Goal: Task Accomplishment & Management: Manage account settings

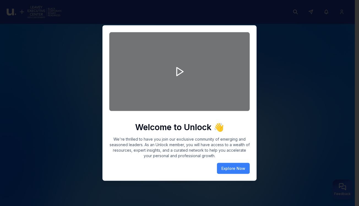
click at [272, 53] on div at bounding box center [179, 103] width 359 height 206
click at [232, 171] on button "Explore Now" at bounding box center [233, 168] width 33 height 11
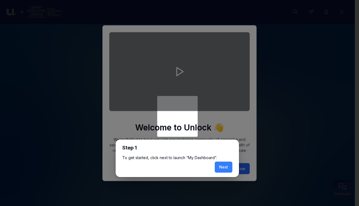
scroll to position [3, 0]
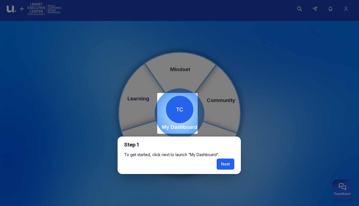
click at [228, 164] on button "Next" at bounding box center [226, 163] width 18 height 11
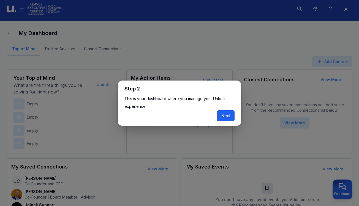
click at [221, 117] on button "Next" at bounding box center [226, 115] width 18 height 11
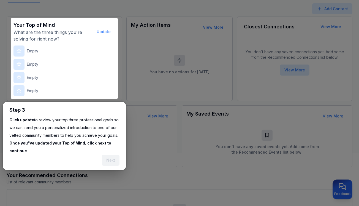
scroll to position [69, 0]
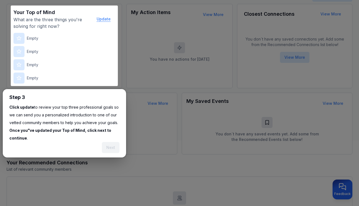
click at [104, 18] on button "Update" at bounding box center [103, 19] width 23 height 11
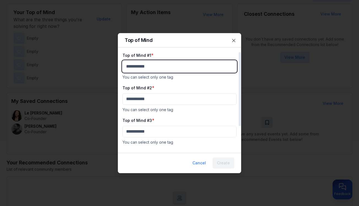
click at [163, 64] on body "My Dashboard Top of Mind Trusted Advisors Closest Connections Add Contact Your …" at bounding box center [179, 34] width 359 height 206
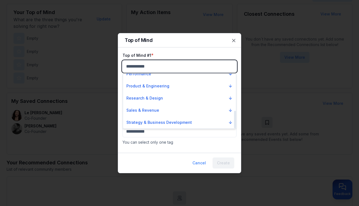
scroll to position [115, 0]
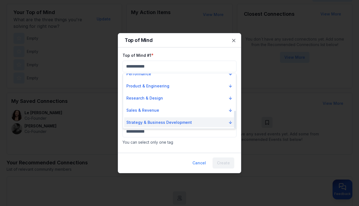
click at [175, 120] on p "Strategy & Business Development" at bounding box center [159, 123] width 66 height 6
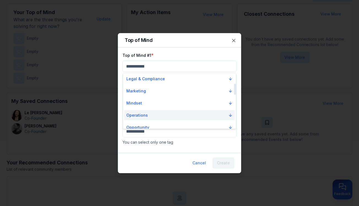
scroll to position [51, 0]
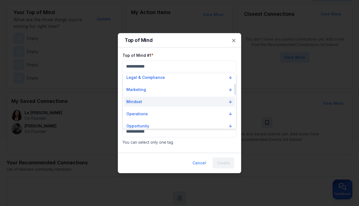
click at [172, 103] on button "Mindset" at bounding box center [179, 102] width 111 height 10
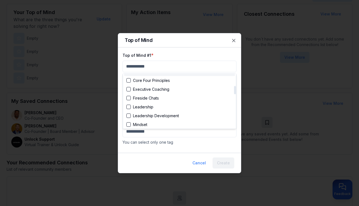
scroll to position [82, 0]
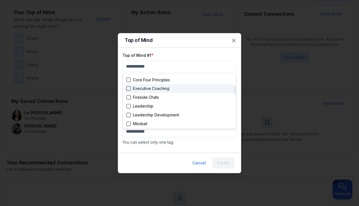
click at [166, 89] on div "Executive Coaching" at bounding box center [147, 89] width 43 height 6
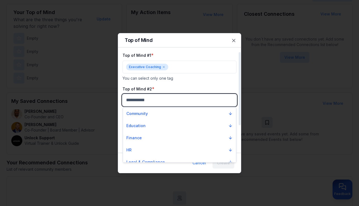
click at [173, 98] on body "My Dashboard Top of Mind Trusted Advisors Closest Connections Add Contact Your …" at bounding box center [179, 34] width 359 height 206
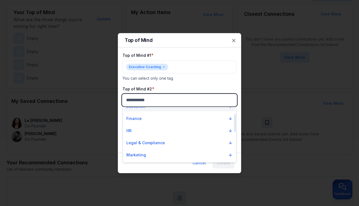
scroll to position [21, 0]
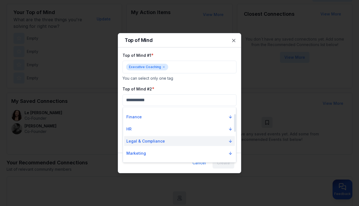
click at [161, 140] on p "Legal & Compliance" at bounding box center [145, 141] width 39 height 6
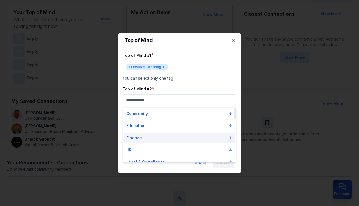
scroll to position [0, 0]
click at [152, 137] on button "Finance" at bounding box center [179, 138] width 111 height 10
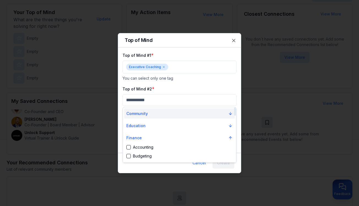
click at [144, 112] on p "Community" at bounding box center [136, 114] width 21 height 6
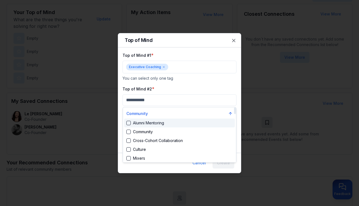
click at [144, 122] on div "Alumni Mentoring" at bounding box center [145, 123] width 38 height 6
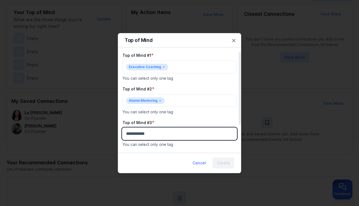
click at [157, 136] on body "My Dashboard Top of Mind Trusted Advisors Closest Connections Add Contact Your …" at bounding box center [179, 34] width 359 height 206
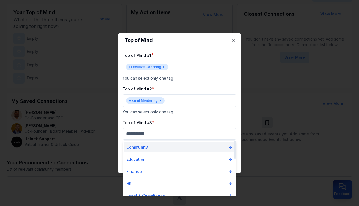
click at [153, 146] on button "Community" at bounding box center [179, 147] width 111 height 10
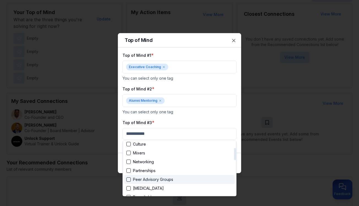
scroll to position [29, 0]
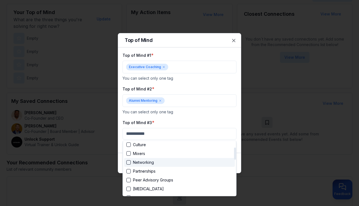
click at [151, 161] on div "Networking" at bounding box center [140, 163] width 28 height 6
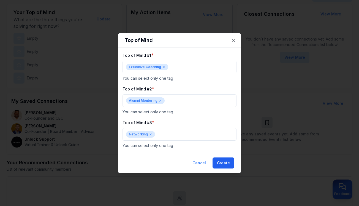
click at [223, 161] on button "Create" at bounding box center [224, 162] width 22 height 11
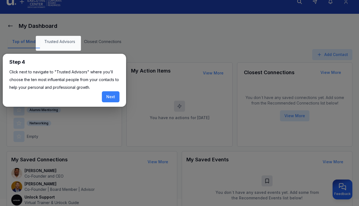
scroll to position [10, 0]
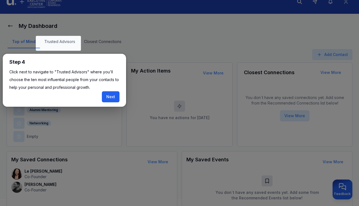
click at [114, 98] on button "Next" at bounding box center [111, 96] width 18 height 11
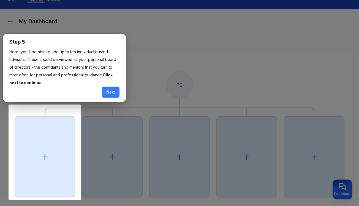
scroll to position [15, 0]
click at [109, 91] on button "Next" at bounding box center [111, 92] width 18 height 11
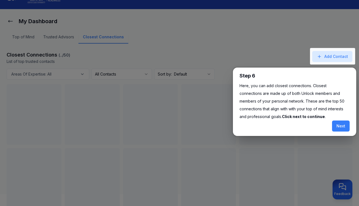
scroll to position [34, 0]
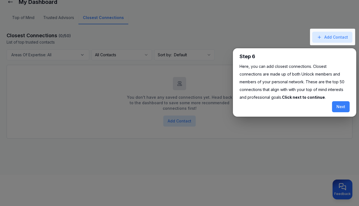
click at [322, 42] on div at bounding box center [332, 37] width 45 height 17
click at [331, 37] on div at bounding box center [332, 37] width 45 height 17
click at [340, 105] on button "Next" at bounding box center [341, 106] width 18 height 11
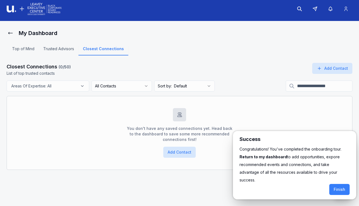
scroll to position [3, 0]
click at [341, 184] on button "Finish" at bounding box center [340, 189] width 20 height 11
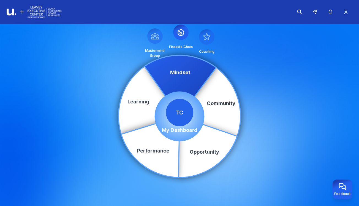
click at [208, 39] on icon at bounding box center [207, 36] width 7 height 6
click at [153, 40] on icon at bounding box center [155, 36] width 9 height 9
click at [181, 113] on span "TC" at bounding box center [180, 113] width 28 height 28
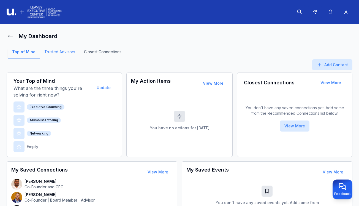
click at [49, 53] on link "Trusted Advisors" at bounding box center [60, 53] width 40 height 9
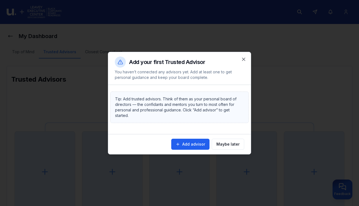
click at [201, 141] on button "Add advisor" at bounding box center [190, 144] width 38 height 11
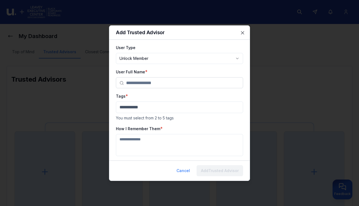
click at [149, 83] on input "text" at bounding box center [183, 82] width 114 height 11
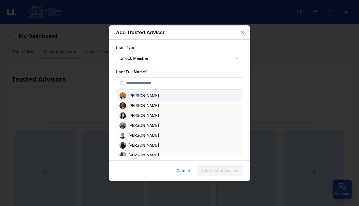
click at [146, 96] on div "[PERSON_NAME]" at bounding box center [179, 96] width 125 height 10
type input "**********"
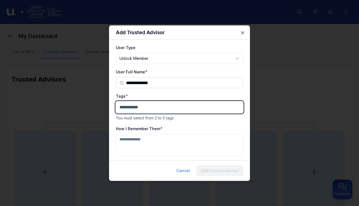
click at [147, 104] on body "**********" at bounding box center [179, 103] width 359 height 206
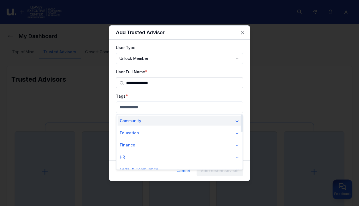
click at [152, 121] on button "Community" at bounding box center [180, 121] width 124 height 10
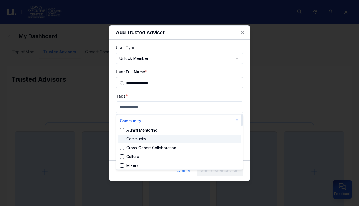
click at [155, 137] on div "Community" at bounding box center [180, 138] width 124 height 9
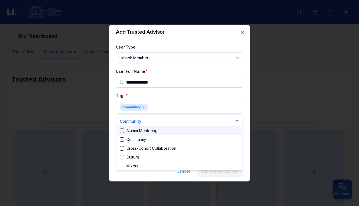
click at [242, 96] on div at bounding box center [179, 103] width 359 height 206
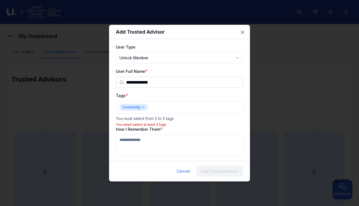
click at [180, 140] on textarea "How I Remember Them" at bounding box center [179, 145] width 127 height 22
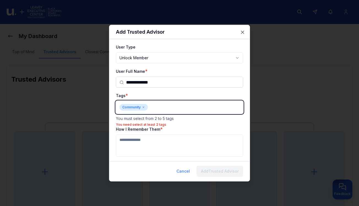
click at [183, 106] on body "**********" at bounding box center [179, 103] width 359 height 206
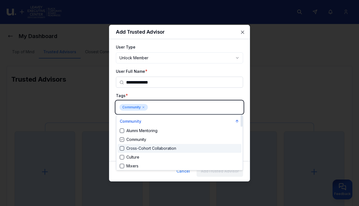
click at [149, 148] on div "Cross-Cohort Collaboration" at bounding box center [148, 149] width 56 height 6
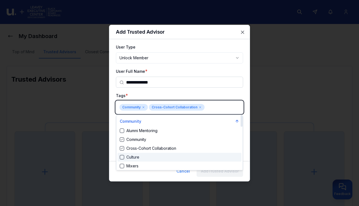
click at [147, 155] on div "Culture" at bounding box center [180, 157] width 124 height 9
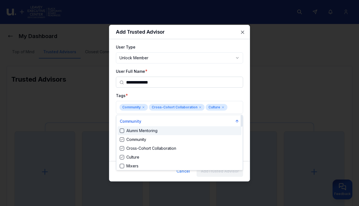
click at [229, 91] on div at bounding box center [179, 103] width 359 height 206
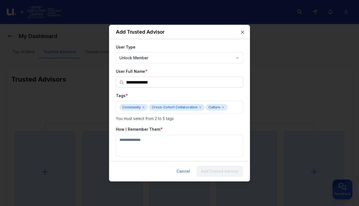
click at [151, 142] on textarea "How I Remember Them" at bounding box center [179, 145] width 127 height 22
type textarea "*"
type textarea "**********"
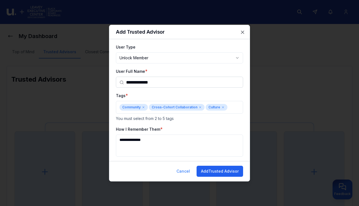
click at [219, 170] on button "Add Trusted Advisor" at bounding box center [220, 171] width 47 height 11
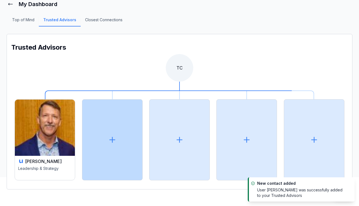
scroll to position [32, 0]
click at [114, 140] on icon at bounding box center [112, 140] width 5 height 0
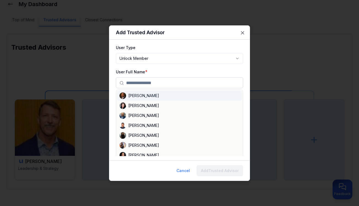
click at [156, 82] on input "text" at bounding box center [183, 82] width 114 height 11
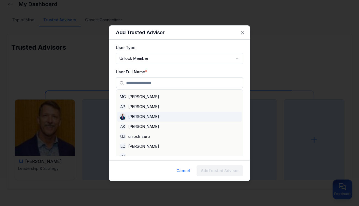
scroll to position [822, 0]
click at [184, 169] on button "Cancel" at bounding box center [183, 170] width 22 height 11
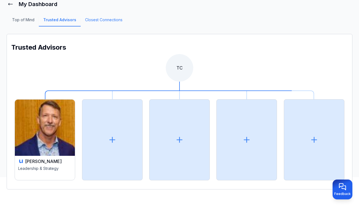
click at [96, 21] on link "Closest Connections" at bounding box center [104, 21] width 46 height 9
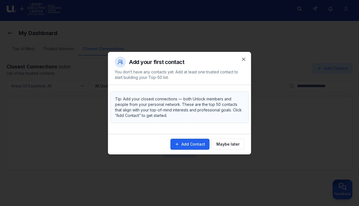
click at [192, 143] on button "Add Contact" at bounding box center [190, 144] width 39 height 11
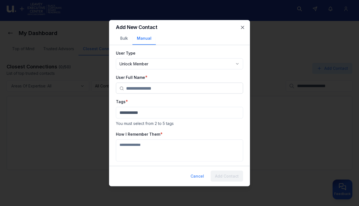
click at [145, 65] on body "**********" at bounding box center [179, 100] width 359 height 206
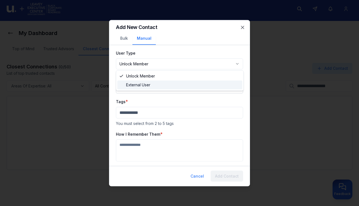
select select "********"
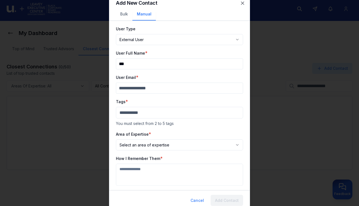
click at [236, 65] on input "***" at bounding box center [179, 63] width 127 height 11
type input "*****"
click at [243, 3] on icon "button" at bounding box center [242, 3] width 3 height 3
select select "********"
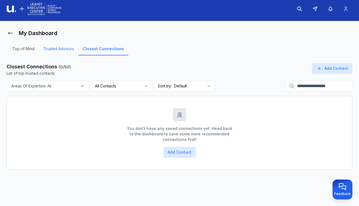
click at [55, 50] on link "Trusted Advisors" at bounding box center [59, 50] width 40 height 9
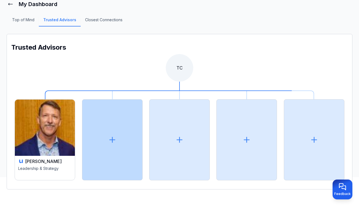
scroll to position [32, 0]
click at [111, 139] on icon at bounding box center [112, 139] width 9 height 9
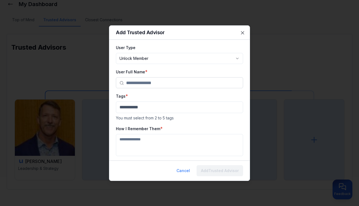
click at [157, 84] on input "text" at bounding box center [183, 82] width 114 height 11
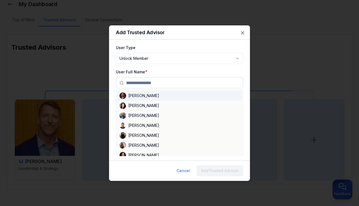
scroll to position [0, 0]
click at [243, 33] on icon "button" at bounding box center [243, 33] width 6 height 6
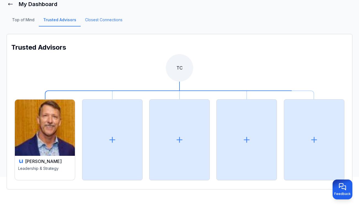
click at [102, 19] on link "Closest Connections" at bounding box center [104, 21] width 46 height 9
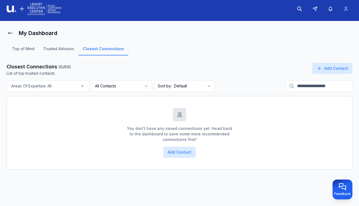
scroll to position [3, 0]
click at [23, 49] on link "Top of Mind" at bounding box center [23, 50] width 31 height 9
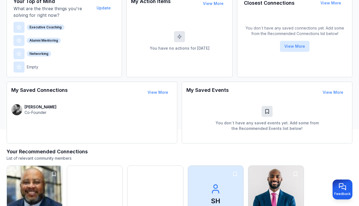
scroll to position [84, 0]
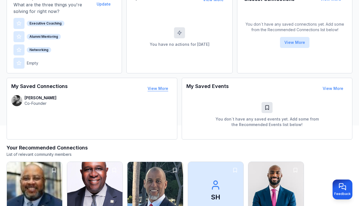
click at [166, 88] on button "View More" at bounding box center [157, 88] width 29 height 11
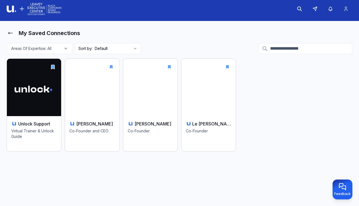
scroll to position [3, 0]
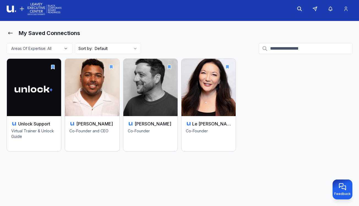
click at [60, 33] on h1 "My Saved Connections" at bounding box center [49, 33] width 61 height 8
click at [9, 33] on icon at bounding box center [11, 33] width 6 height 6
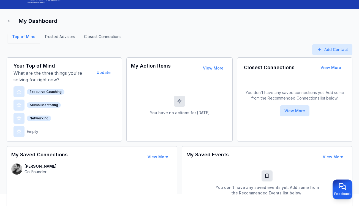
scroll to position [8, 0]
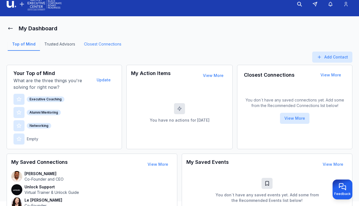
click at [99, 44] on link "Closest Connections" at bounding box center [103, 45] width 46 height 9
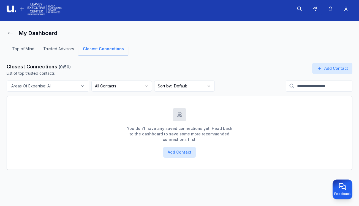
scroll to position [3, 0]
click at [188, 152] on button "Add Contact" at bounding box center [179, 152] width 33 height 11
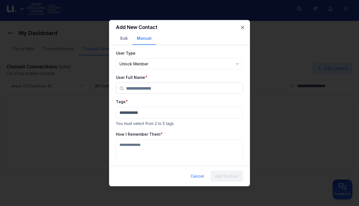
click at [149, 88] on input "text" at bounding box center [183, 88] width 114 height 11
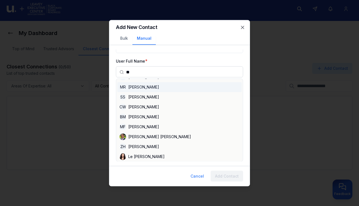
scroll to position [0, 0]
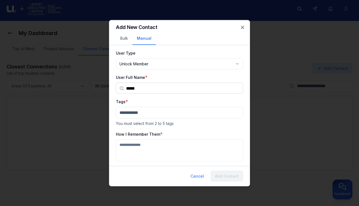
click at [246, 120] on div "**********" at bounding box center [179, 105] width 141 height 112
click at [156, 87] on input "*****" at bounding box center [183, 88] width 114 height 11
type input "********"
click at [175, 83] on input "********" at bounding box center [183, 88] width 114 height 11
drag, startPoint x: 167, startPoint y: 87, endPoint x: 120, endPoint y: 87, distance: 46.9
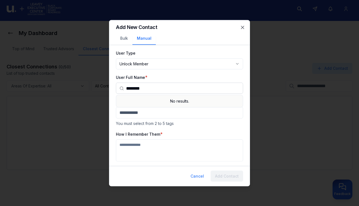
click at [119, 87] on div "********" at bounding box center [179, 88] width 127 height 11
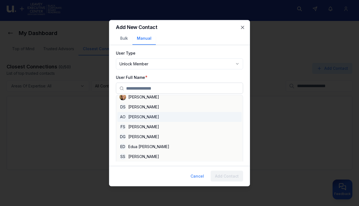
scroll to position [193, 0]
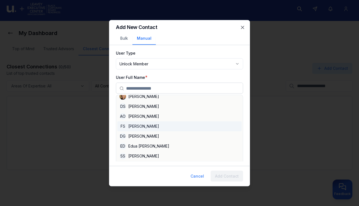
click at [158, 127] on div "FS [PERSON_NAME]" at bounding box center [179, 126] width 125 height 10
type input "**********"
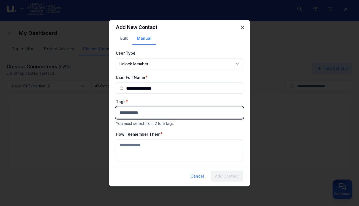
click at [141, 111] on body "**********" at bounding box center [179, 100] width 359 height 206
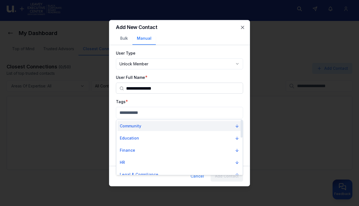
click at [142, 127] on button "Community" at bounding box center [180, 126] width 124 height 10
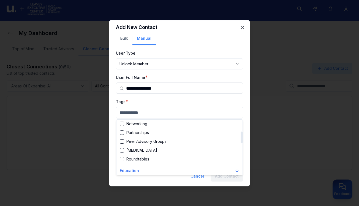
scroll to position [57, 0]
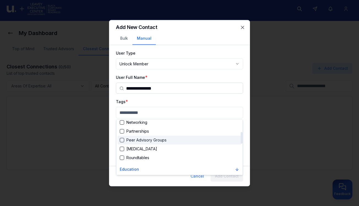
click at [122, 140] on div "Suggestions" at bounding box center [122, 140] width 4 height 4
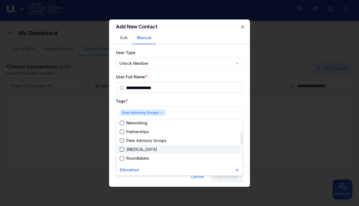
click at [122, 148] on div "Suggestions" at bounding box center [122, 149] width 4 height 4
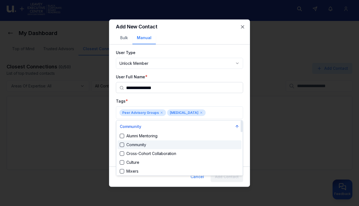
scroll to position [0, 0]
click at [140, 144] on div "Community" at bounding box center [133, 145] width 26 height 6
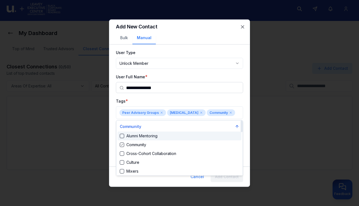
click at [235, 102] on div at bounding box center [179, 103] width 359 height 206
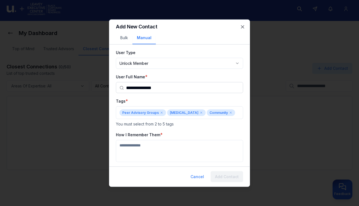
click at [175, 147] on textarea "How I Remember Them" at bounding box center [179, 151] width 127 height 22
type textarea "**********"
click at [231, 175] on button "Add Contact" at bounding box center [227, 176] width 33 height 11
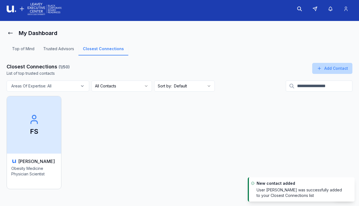
click at [337, 68] on button "Add Contact" at bounding box center [333, 68] width 40 height 11
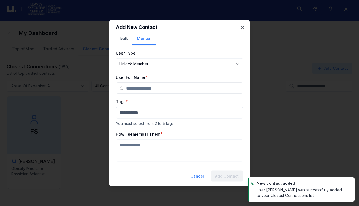
click at [163, 86] on input "text" at bounding box center [183, 88] width 114 height 11
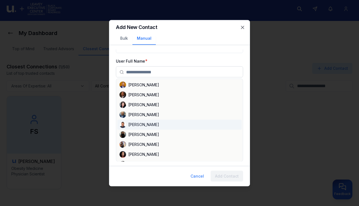
click at [152, 121] on div "[PERSON_NAME]" at bounding box center [179, 124] width 125 height 10
type input "********"
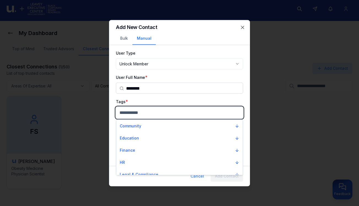
click at [150, 115] on body "**********" at bounding box center [179, 100] width 359 height 206
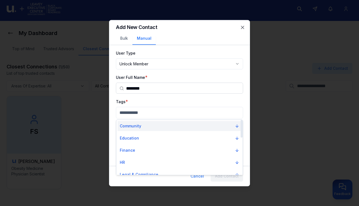
click at [149, 126] on button "Community" at bounding box center [180, 126] width 124 height 10
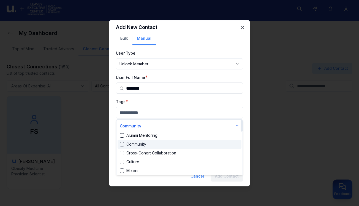
click at [140, 144] on div "Community" at bounding box center [133, 144] width 26 height 6
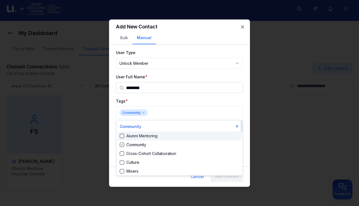
click at [131, 136] on div "Alumni Mentoring" at bounding box center [139, 136] width 38 height 6
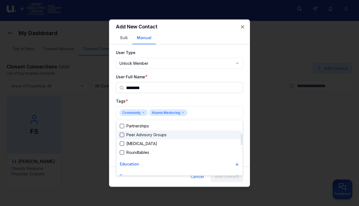
scroll to position [61, 0]
click at [131, 136] on div "Peer Advisory Groups" at bounding box center [143, 137] width 47 height 6
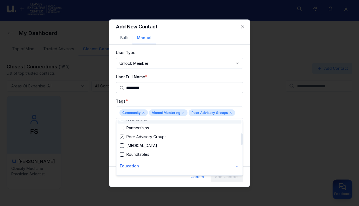
click at [198, 95] on div at bounding box center [179, 103] width 359 height 206
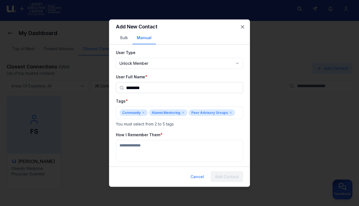
click at [165, 149] on textarea "How I Remember Them" at bounding box center [179, 151] width 127 height 22
type textarea "*"
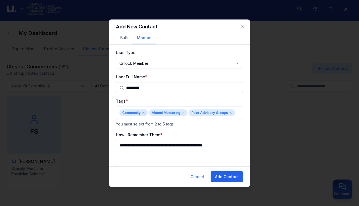
type textarea "**********"
click at [227, 176] on button "Add Contact" at bounding box center [227, 176] width 33 height 11
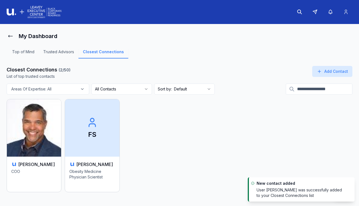
scroll to position [0, 0]
click at [348, 11] on icon at bounding box center [346, 12] width 6 height 6
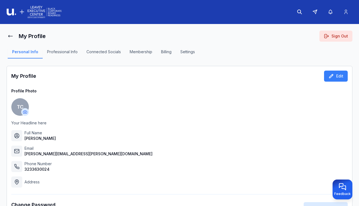
click at [26, 110] on html "My Profile Sign Out Personal Info Professional Info Connected Socials Membershi…" at bounding box center [179, 103] width 359 height 206
click at [43, 107] on span "Change Profile Photo" at bounding box center [59, 108] width 39 height 6
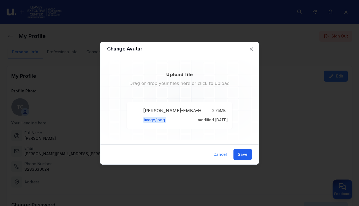
click at [245, 155] on button "Save" at bounding box center [243, 154] width 18 height 11
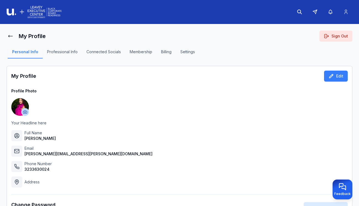
click at [62, 52] on button "Professional Info" at bounding box center [62, 53] width 39 height 9
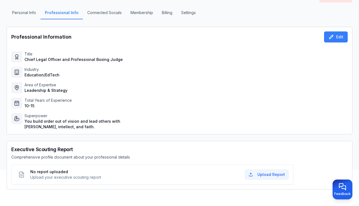
scroll to position [39, 0]
click at [332, 36] on icon at bounding box center [332, 37] width 4 height 4
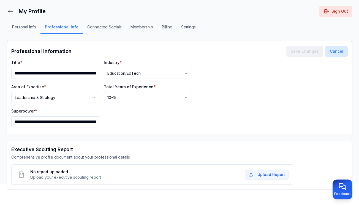
scroll to position [25, 0]
drag, startPoint x: 22, startPoint y: 122, endPoint x: -15, endPoint y: 121, distance: 37.2
click at [0, 121] on html "**********" at bounding box center [179, 78] width 359 height 206
click at [86, 119] on input "**********" at bounding box center [55, 121] width 88 height 11
type input "**********"
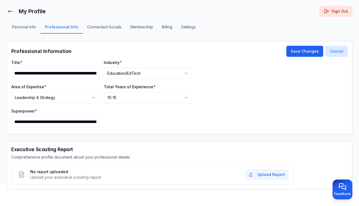
click at [300, 53] on button "Save Changes" at bounding box center [305, 51] width 37 height 11
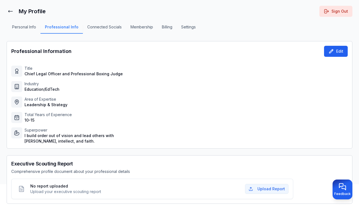
click at [335, 52] on button "Edit" at bounding box center [336, 51] width 24 height 11
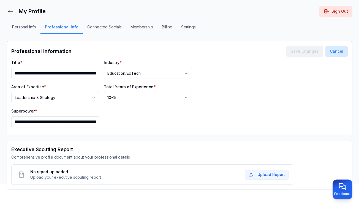
click at [12, 122] on input "**********" at bounding box center [55, 121] width 88 height 11
drag, startPoint x: 12, startPoint y: 122, endPoint x: 185, endPoint y: 124, distance: 172.5
click at [185, 124] on div "**********" at bounding box center [101, 93] width 181 height 68
paste input "**********"
click at [92, 125] on input "**********" at bounding box center [55, 121] width 88 height 11
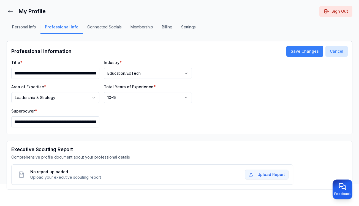
type input "**********"
click at [187, 72] on html "**********" at bounding box center [179, 78] width 359 height 206
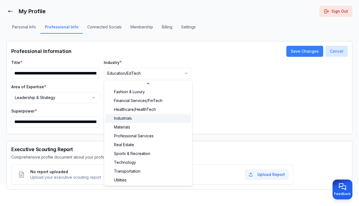
scroll to position [45, 0]
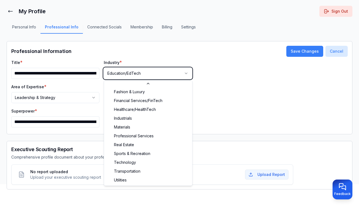
click at [225, 99] on html "**********" at bounding box center [179, 78] width 359 height 206
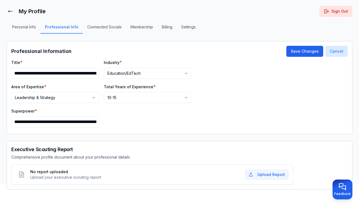
click at [302, 51] on button "Save Changes" at bounding box center [305, 51] width 37 height 11
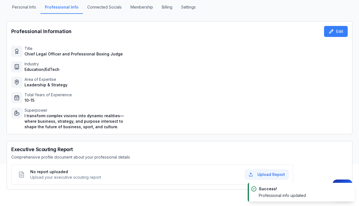
click at [103, 7] on button "Connected Socials" at bounding box center [104, 8] width 43 height 9
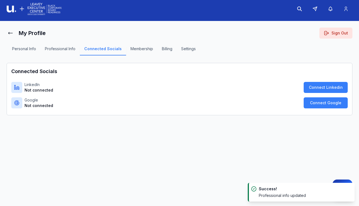
scroll to position [3, 0]
click at [321, 87] on button "Connect Linkedin" at bounding box center [326, 87] width 44 height 11
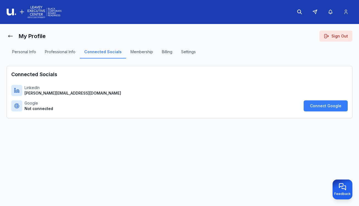
click at [141, 53] on button "Membership" at bounding box center [141, 53] width 31 height 9
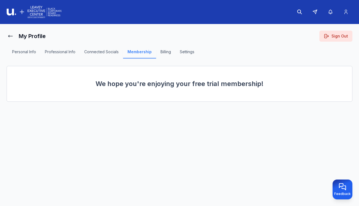
click at [168, 51] on button "Billing" at bounding box center [165, 53] width 19 height 9
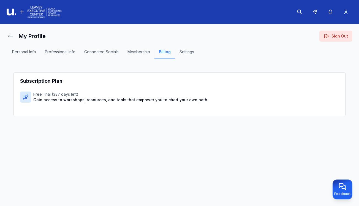
click at [184, 53] on button "Settings" at bounding box center [186, 53] width 23 height 9
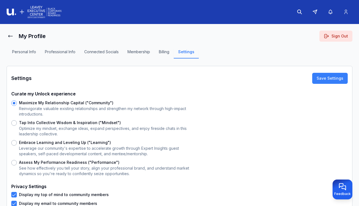
click at [24, 52] on button "Personal Info" at bounding box center [24, 53] width 33 height 9
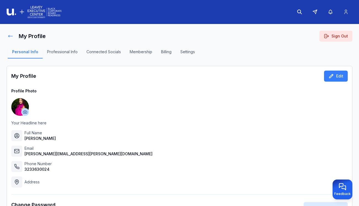
click at [13, 36] on icon at bounding box center [11, 36] width 6 height 6
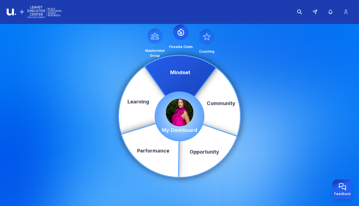
click at [208, 39] on icon at bounding box center [207, 36] width 7 height 6
click at [181, 33] on icon at bounding box center [181, 33] width 2 height 2
click at [180, 112] on img at bounding box center [180, 113] width 28 height 28
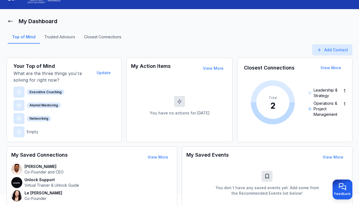
scroll to position [11, 0]
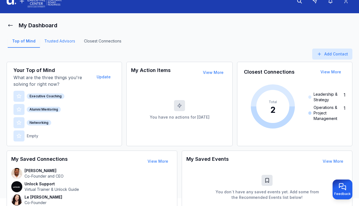
click at [66, 42] on link "Trusted Advisors" at bounding box center [60, 42] width 40 height 9
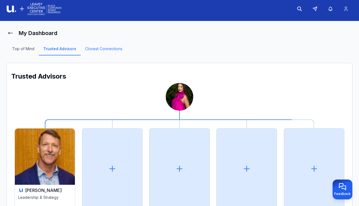
click at [105, 47] on link "Closest Connections" at bounding box center [104, 50] width 46 height 9
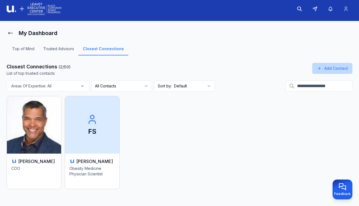
click at [334, 70] on button "Add Contact" at bounding box center [333, 68] width 40 height 11
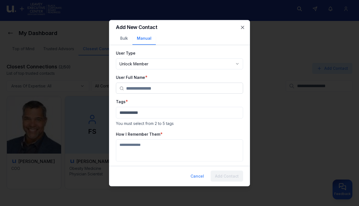
click at [156, 88] on input "text" at bounding box center [183, 88] width 114 height 11
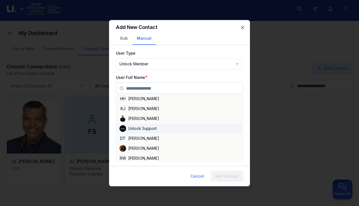
scroll to position [544, 0]
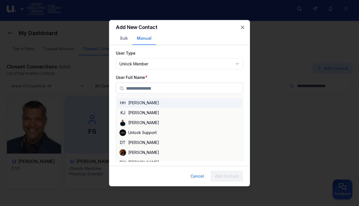
click at [149, 103] on div "HH Henry Hicks" at bounding box center [179, 103] width 125 height 10
type input "**********"
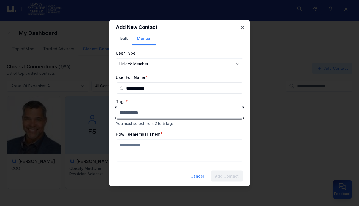
click at [146, 113] on body "**********" at bounding box center [179, 100] width 359 height 206
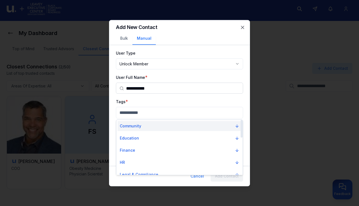
click at [144, 125] on button "Community" at bounding box center [180, 126] width 124 height 10
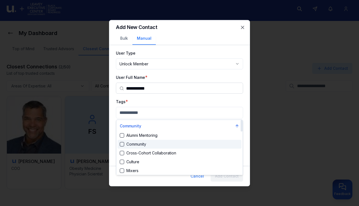
click at [142, 144] on div "Community" at bounding box center [133, 144] width 26 height 6
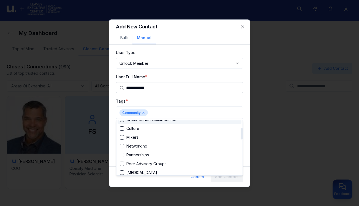
scroll to position [36, 0]
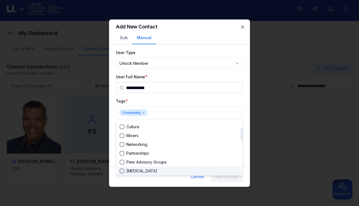
click at [149, 169] on div "[MEDICAL_DATA]" at bounding box center [138, 171] width 37 height 6
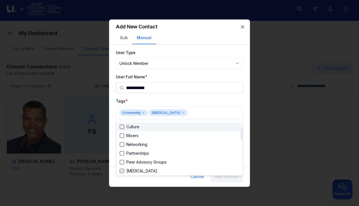
click at [213, 98] on div at bounding box center [179, 103] width 359 height 206
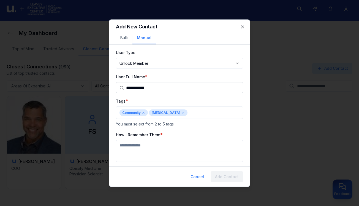
click at [159, 150] on textarea "How I Remember Them" at bounding box center [179, 151] width 127 height 22
type textarea "**********"
click at [228, 176] on button "Add Contact" at bounding box center [227, 176] width 33 height 11
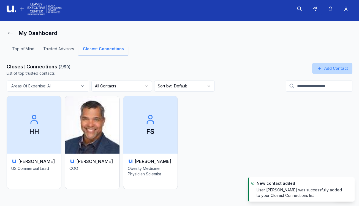
click at [344, 69] on button "Add Contact" at bounding box center [333, 68] width 40 height 11
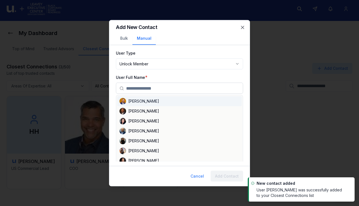
click at [161, 88] on input "text" at bounding box center [183, 88] width 114 height 11
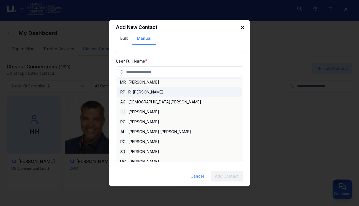
scroll to position [0, 0]
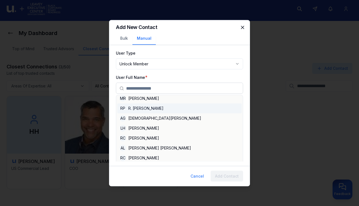
click at [243, 28] on icon "button" at bounding box center [242, 27] width 3 height 3
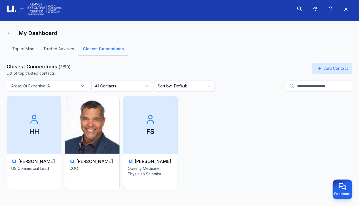
click at [30, 34] on h1 "My Dashboard" at bounding box center [38, 33] width 39 height 8
click at [8, 33] on icon at bounding box center [11, 33] width 6 height 6
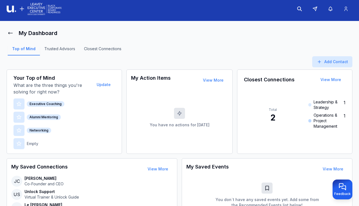
click at [11, 33] on icon at bounding box center [11, 33] width 4 height 2
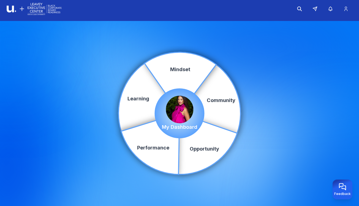
scroll to position [3, 0]
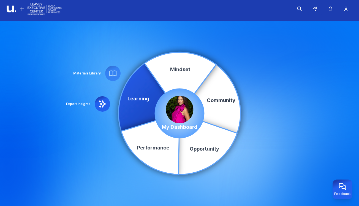
click at [176, 107] on img at bounding box center [180, 110] width 28 height 28
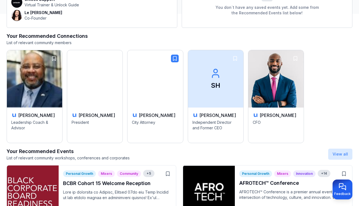
scroll to position [197, 0]
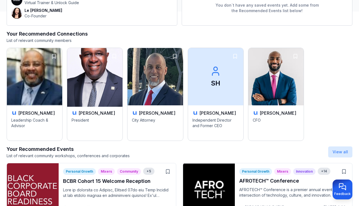
click at [106, 128] on p "President" at bounding box center [95, 126] width 47 height 18
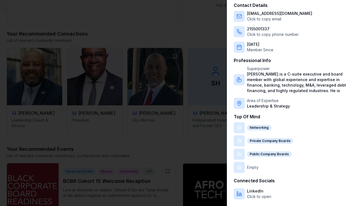
scroll to position [54, 0]
click at [178, 31] on div at bounding box center [179, 103] width 359 height 206
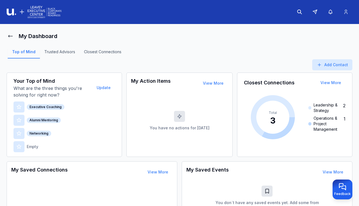
scroll to position [0, 0]
click at [109, 88] on button "Update" at bounding box center [103, 87] width 23 height 11
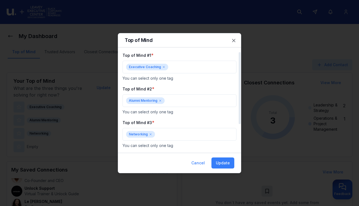
click at [163, 66] on icon at bounding box center [163, 66] width 3 height 3
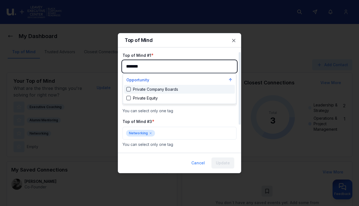
click at [129, 87] on div "Suggestions" at bounding box center [128, 89] width 4 height 4
type input "*******"
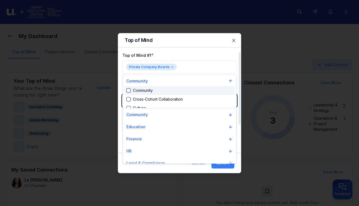
scroll to position [856, 0]
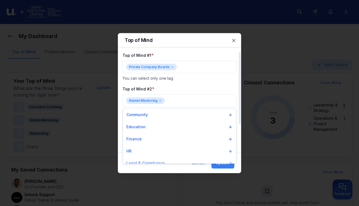
click at [203, 82] on div at bounding box center [179, 103] width 359 height 206
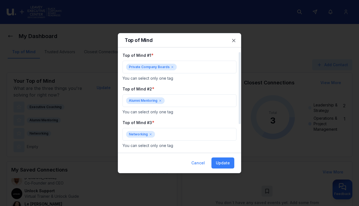
click at [160, 101] on icon at bounding box center [160, 100] width 3 height 3
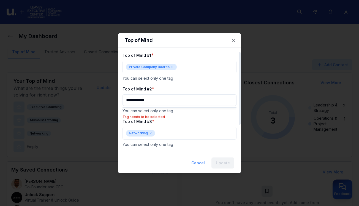
click at [190, 123] on div at bounding box center [179, 103] width 359 height 206
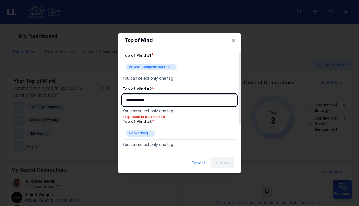
click at [161, 100] on body "My Dashboard Top of Mind Trusted Advisors Closest Connections Add Contact Your …" at bounding box center [179, 103] width 359 height 206
drag, startPoint x: 161, startPoint y: 100, endPoint x: 113, endPoint y: 101, distance: 48.8
click at [112, 101] on div at bounding box center [179, 103] width 359 height 206
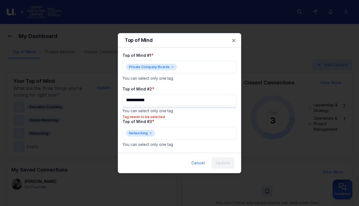
click at [155, 101] on div at bounding box center [179, 103] width 359 height 206
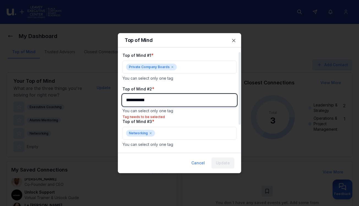
drag, startPoint x: 149, startPoint y: 98, endPoint x: 125, endPoint y: 98, distance: 24.0
click at [125, 98] on body "My Dashboard Top of Mind Trusted Advisors Closest Connections Add Contact Your …" at bounding box center [179, 103] width 359 height 206
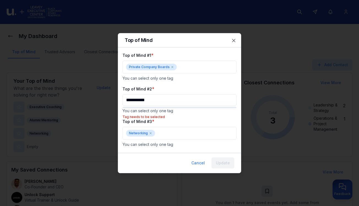
click at [153, 102] on div at bounding box center [179, 103] width 359 height 206
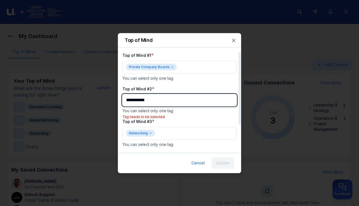
click at [151, 101] on body "My Dashboard Top of Mind Trusted Advisors Closest Connections Add Contact Your …" at bounding box center [179, 103] width 359 height 206
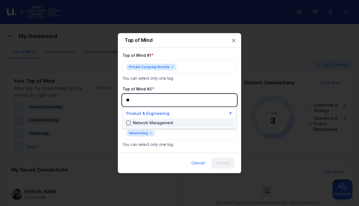
type input "*"
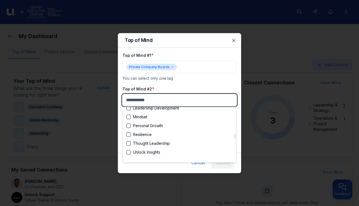
scroll to position [710, 0]
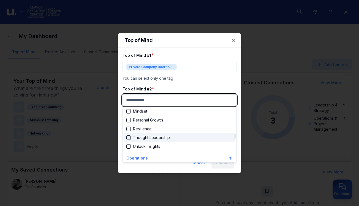
click at [154, 137] on div "Thought Leadership" at bounding box center [148, 138] width 44 height 6
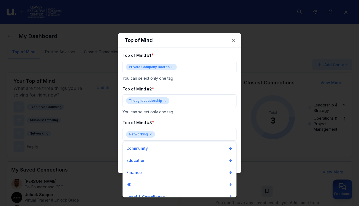
click at [180, 114] on div at bounding box center [179, 103] width 359 height 206
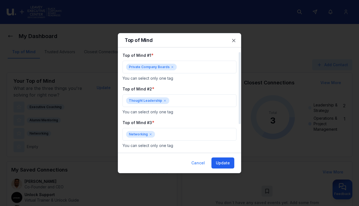
click at [223, 162] on button "Update" at bounding box center [223, 162] width 23 height 11
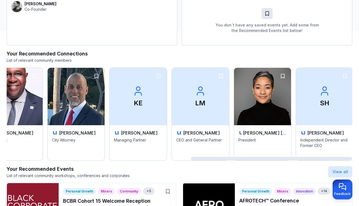
scroll to position [0, 394]
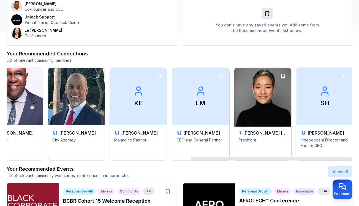
click at [263, 149] on p "President" at bounding box center [263, 146] width 49 height 18
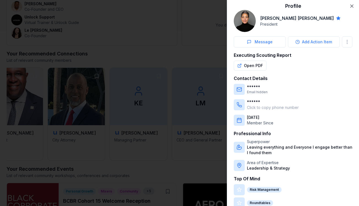
scroll to position [0, 0]
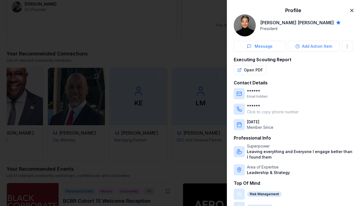
click at [352, 11] on icon "button" at bounding box center [352, 10] width 3 height 3
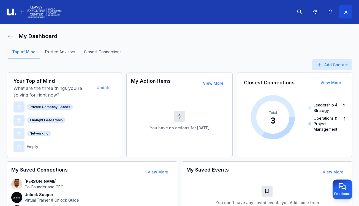
click at [346, 13] on icon at bounding box center [346, 12] width 6 height 6
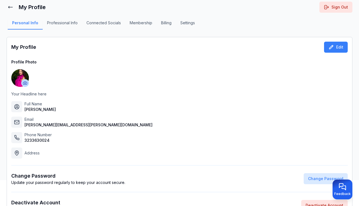
scroll to position [26, 0]
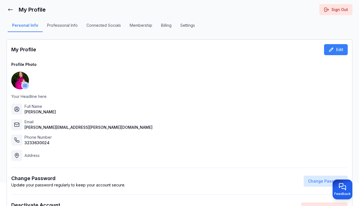
click at [74, 26] on button "Professional Info" at bounding box center [62, 27] width 39 height 9
click at [24, 9] on h1 "My Profile" at bounding box center [32, 10] width 27 height 8
click at [11, 9] on icon at bounding box center [11, 10] width 6 height 6
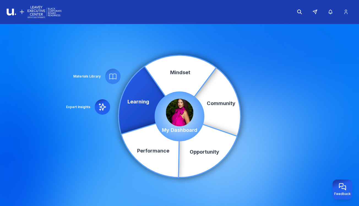
click at [183, 120] on img at bounding box center [180, 113] width 28 height 28
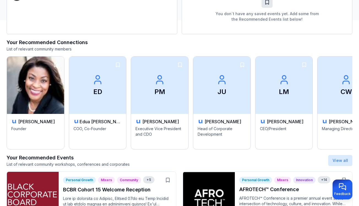
scroll to position [190, 0]
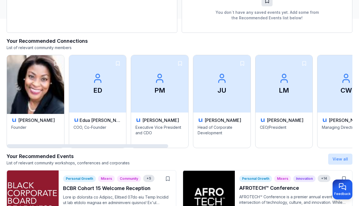
click at [46, 129] on p "Founder" at bounding box center [35, 134] width 49 height 18
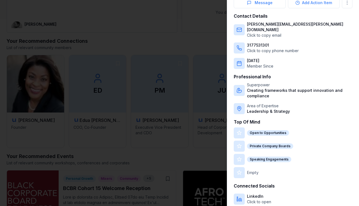
scroll to position [43, 0]
click at [153, 20] on div at bounding box center [179, 103] width 359 height 206
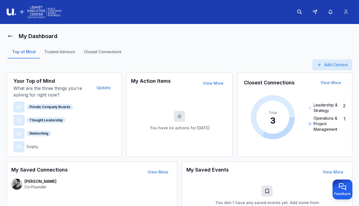
scroll to position [0, 0]
click at [104, 88] on button "Update" at bounding box center [103, 87] width 23 height 11
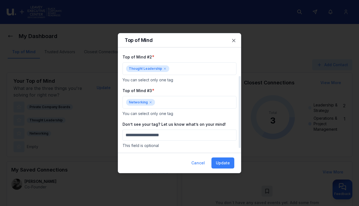
scroll to position [32, 0]
click at [150, 102] on icon at bounding box center [150, 102] width 3 height 3
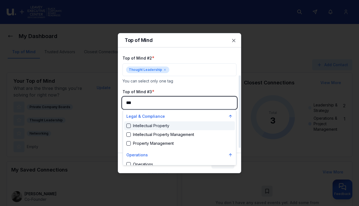
scroll to position [25, 0]
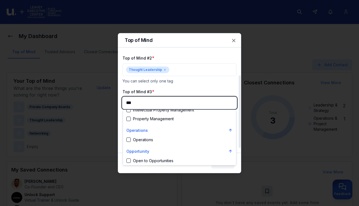
type input "****"
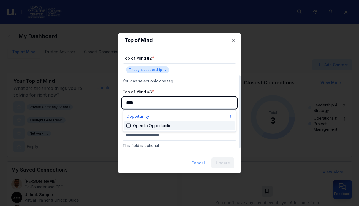
scroll to position [0, 0]
click at [131, 125] on div "Open to Opportunities" at bounding box center [149, 126] width 47 height 6
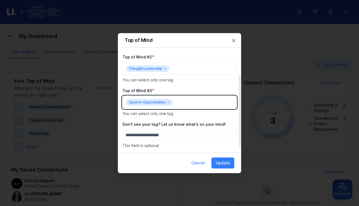
scroll to position [32, 0]
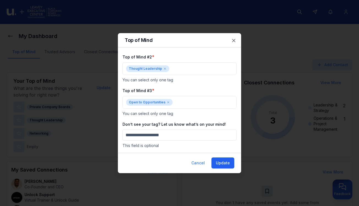
click at [223, 164] on button "Update" at bounding box center [223, 162] width 23 height 11
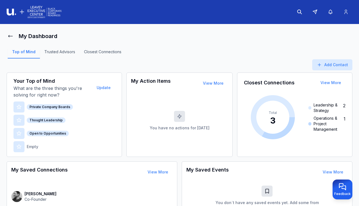
click at [34, 146] on p "Empty" at bounding box center [33, 147] width 12 height 6
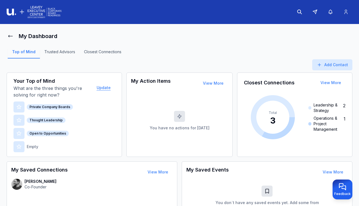
click at [106, 87] on button "Update" at bounding box center [103, 87] width 23 height 11
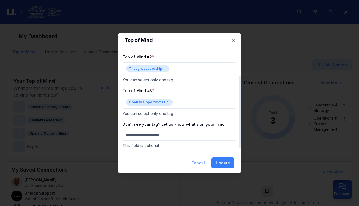
click at [165, 134] on input "Don’t see your tag? Let us know what’s on your mind!" at bounding box center [180, 135] width 114 height 11
type input "**********"
click at [225, 161] on button "Update" at bounding box center [223, 162] width 23 height 11
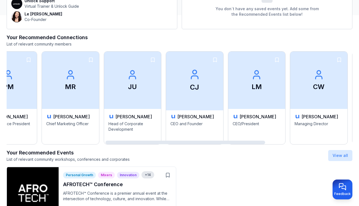
scroll to position [0, 223]
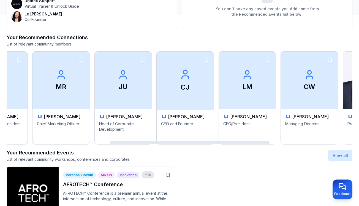
click at [192, 130] on p "CEO and Founder" at bounding box center [185, 130] width 49 height 18
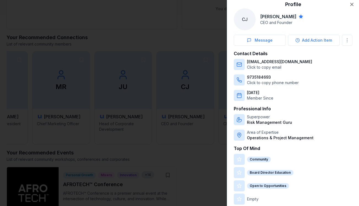
scroll to position [8, 0]
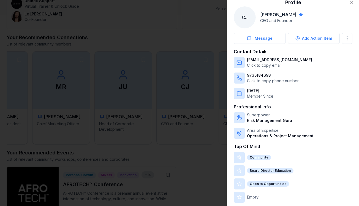
click at [181, 36] on div at bounding box center [179, 103] width 359 height 206
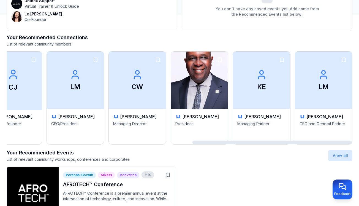
scroll to position [0, 402]
click at [307, 133] on p "CEO and General Partner" at bounding box center [324, 130] width 49 height 18
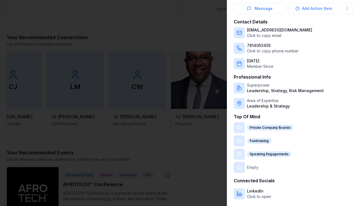
scroll to position [38, 0]
click at [153, 15] on div at bounding box center [179, 103] width 359 height 206
